Goal: Information Seeking & Learning: Learn about a topic

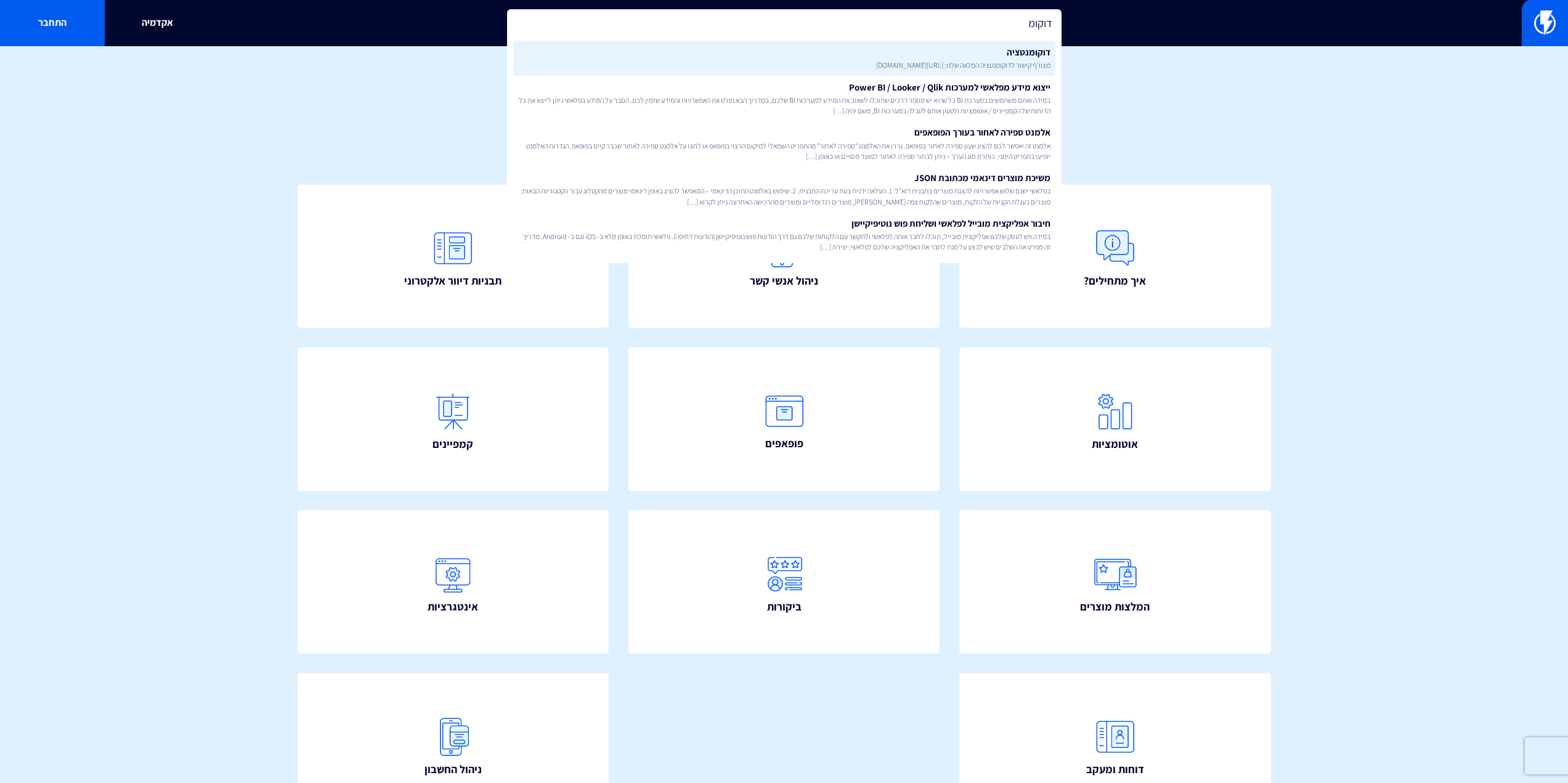
type input "דוקומ"
click at [936, 53] on link "דוקומנטציה מצורף קישור לדוקומנטציה המלאה שלנו: https://flashy.app/docs/" at bounding box center [784, 58] width 542 height 35
